Goal: Transaction & Acquisition: Subscribe to service/newsletter

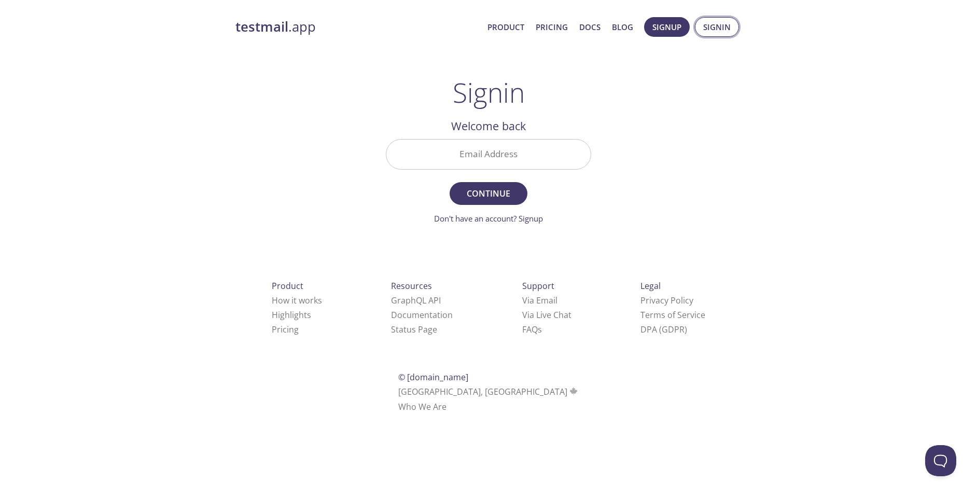
click at [718, 29] on span "Signin" at bounding box center [716, 26] width 27 height 13
click at [491, 150] on input "Email Address" at bounding box center [488, 155] width 204 height 30
type input "[PERSON_NAME][EMAIL_ADDRESS][PERSON_NAME][DOMAIN_NAME]"
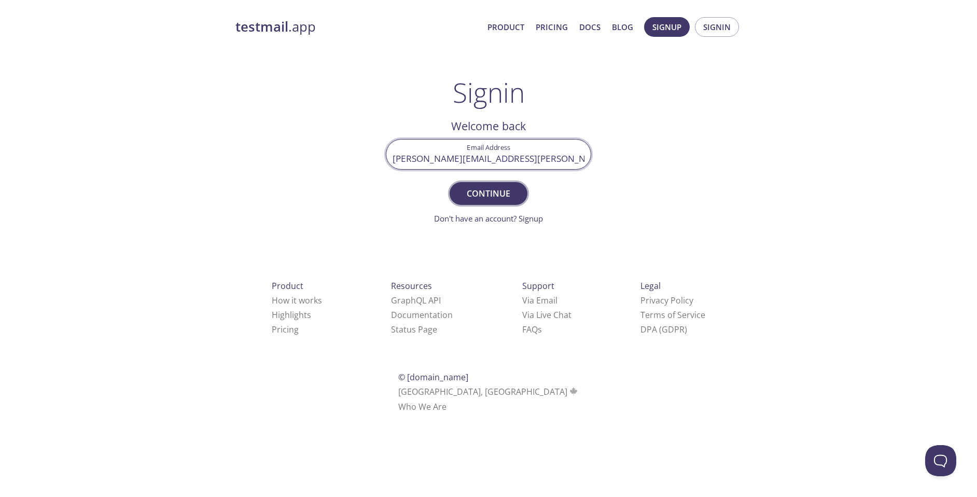
click at [506, 185] on button "Continue" at bounding box center [489, 193] width 78 height 23
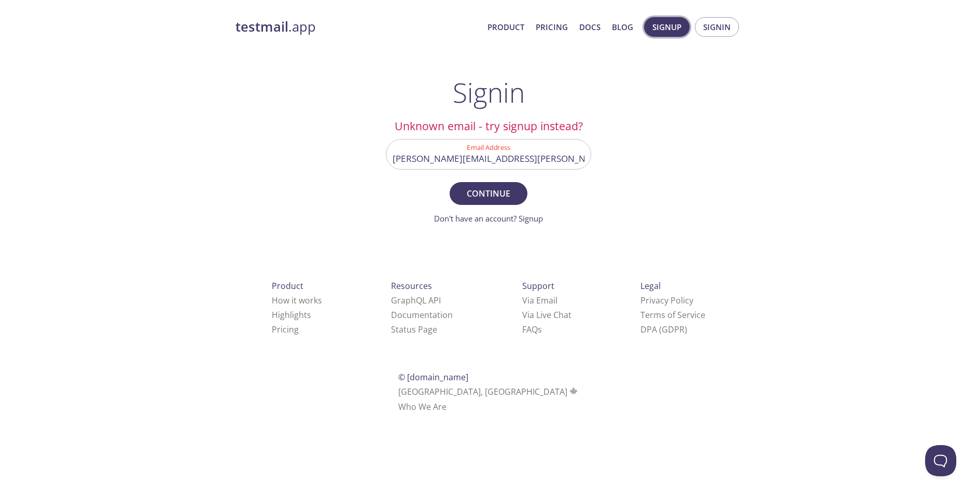
click at [665, 29] on span "Signup" at bounding box center [667, 26] width 29 height 13
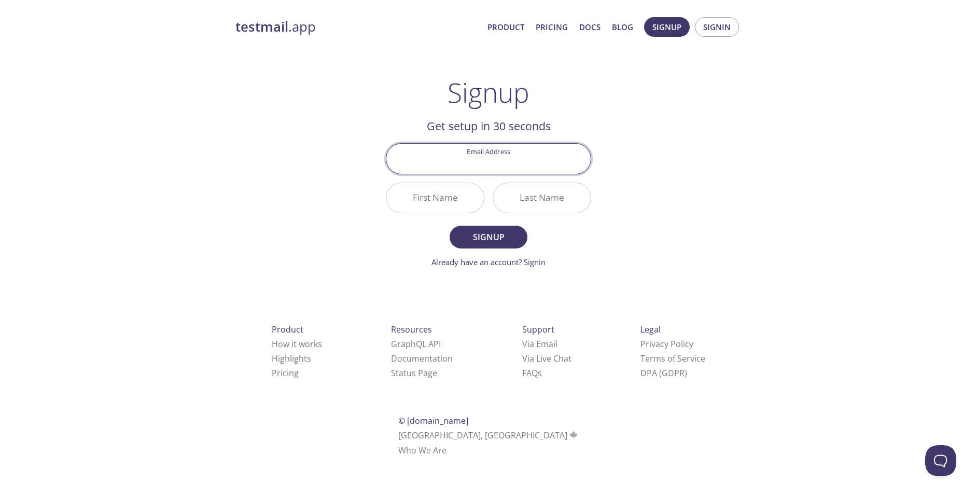
click at [496, 161] on input "Email Address" at bounding box center [488, 159] width 204 height 30
type input "[PERSON_NAME][EMAIL_ADDRESS][PERSON_NAME][DOMAIN_NAME]"
click at [451, 195] on input "First Name" at bounding box center [435, 198] width 98 height 30
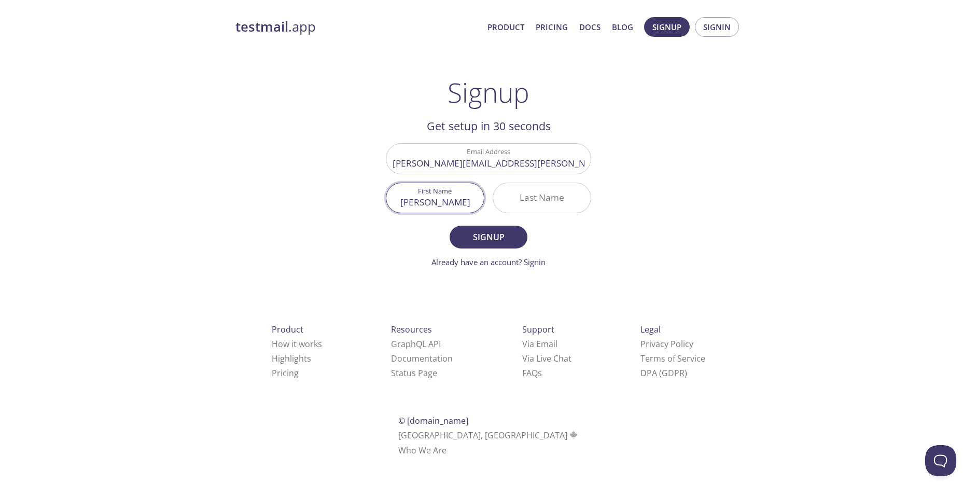
type input "[PERSON_NAME]"
type input "a"
type input "Madhaiyan"
type input "[PERSON_NAME]"
click at [492, 165] on input "[PERSON_NAME][EMAIL_ADDRESS][PERSON_NAME][DOMAIN_NAME]" at bounding box center [488, 159] width 204 height 30
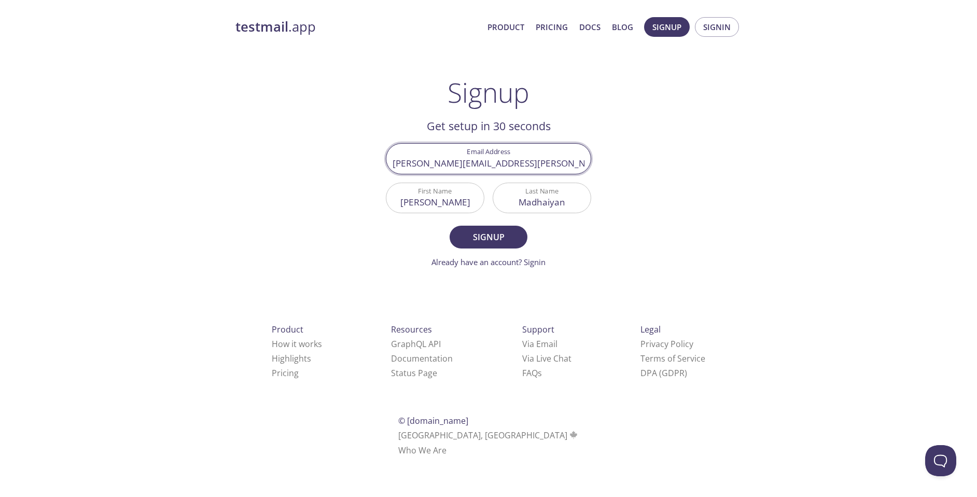
click at [492, 165] on input "[PERSON_NAME][EMAIL_ADDRESS][PERSON_NAME][DOMAIN_NAME]" at bounding box center [488, 159] width 204 height 30
click at [708, 30] on span "Signin" at bounding box center [716, 26] width 27 height 13
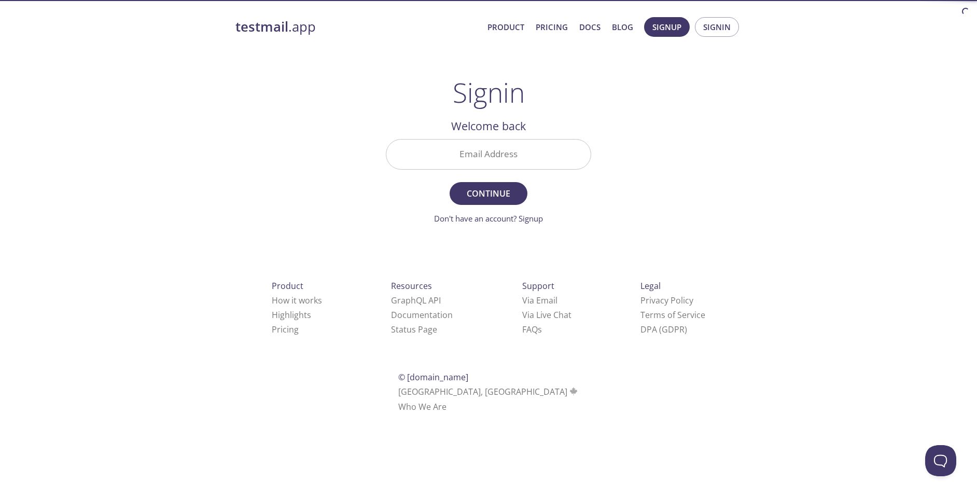
click at [483, 134] on h2 "Welcome back" at bounding box center [488, 126] width 205 height 18
click at [485, 145] on input "Email Address" at bounding box center [488, 155] width 204 height 30
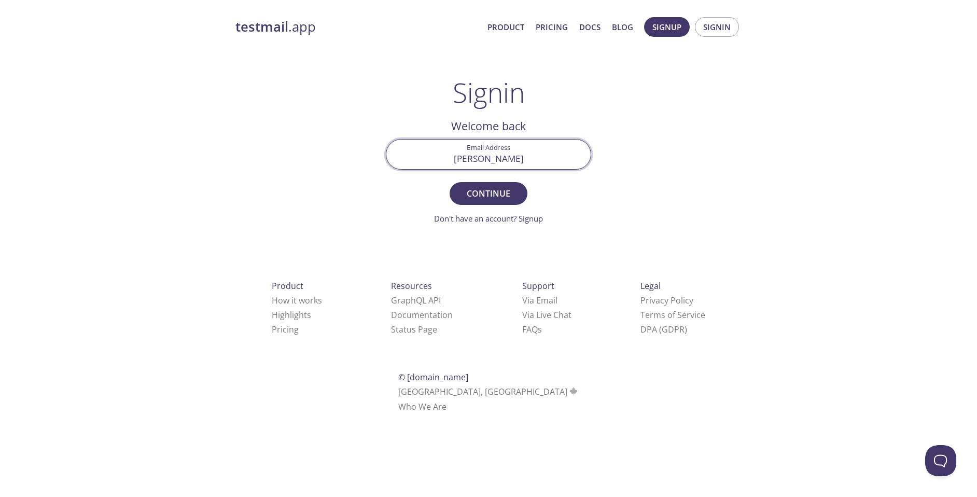
type input "[EMAIL_ADDRESS][DOMAIN_NAME]"
click at [506, 190] on span "Continue" at bounding box center [488, 193] width 55 height 15
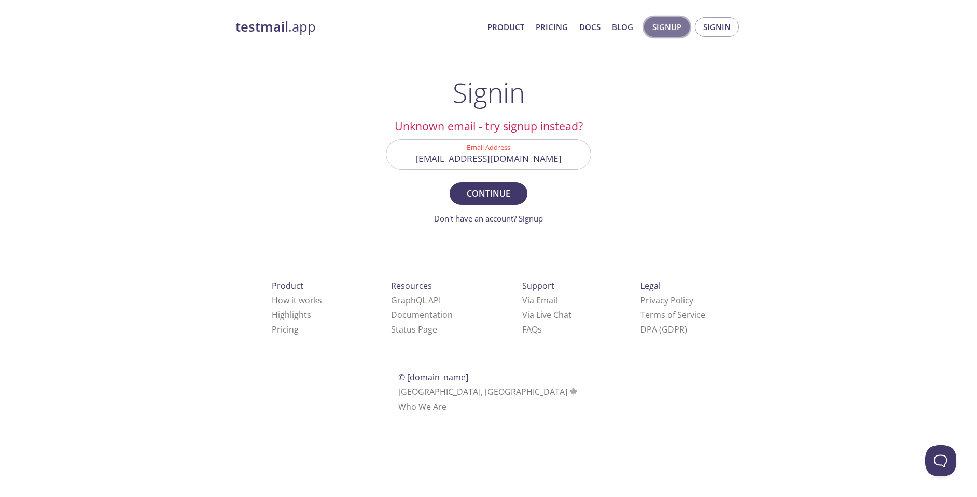
click at [676, 34] on button "Signup" at bounding box center [667, 27] width 46 height 20
